Goal: Task Accomplishment & Management: Use online tool/utility

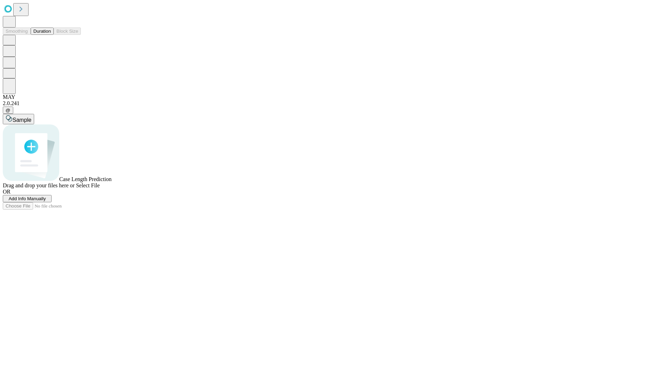
click at [46, 201] on span "Add Info Manually" at bounding box center [27, 198] width 37 height 5
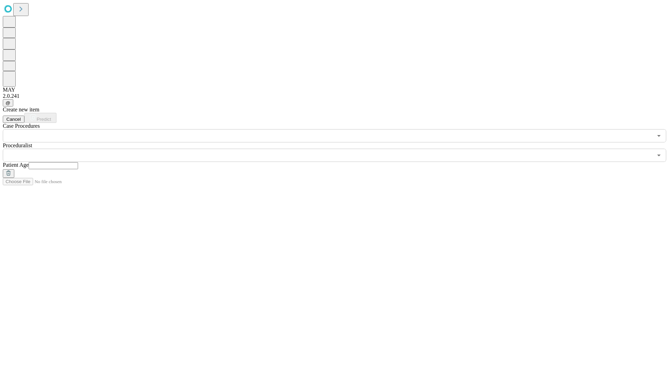
click at [78, 162] on input "text" at bounding box center [53, 165] width 49 height 7
type input "**"
